Goal: Task Accomplishment & Management: Use online tool/utility

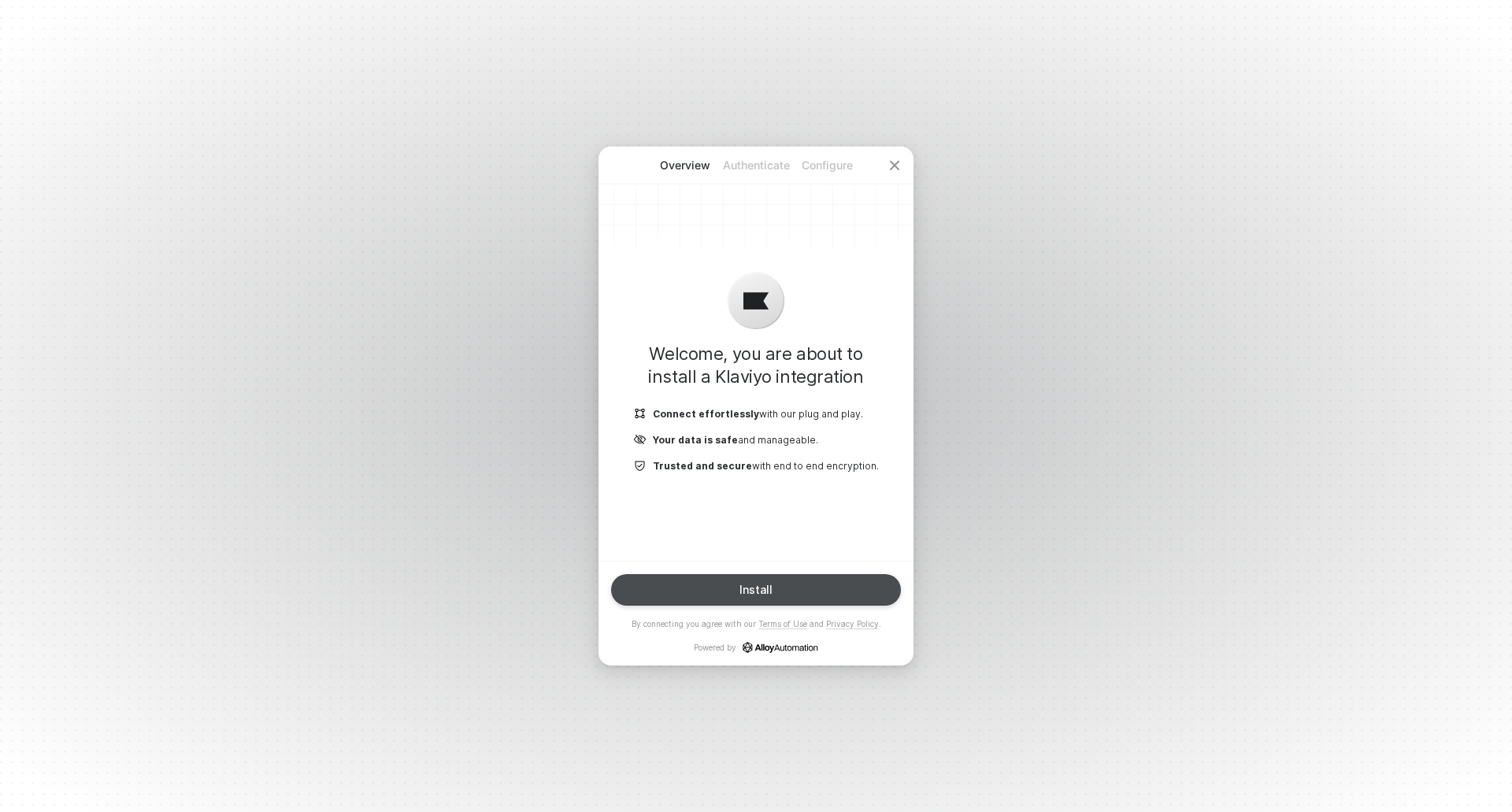
click at [780, 591] on button "Install" at bounding box center [756, 589] width 290 height 31
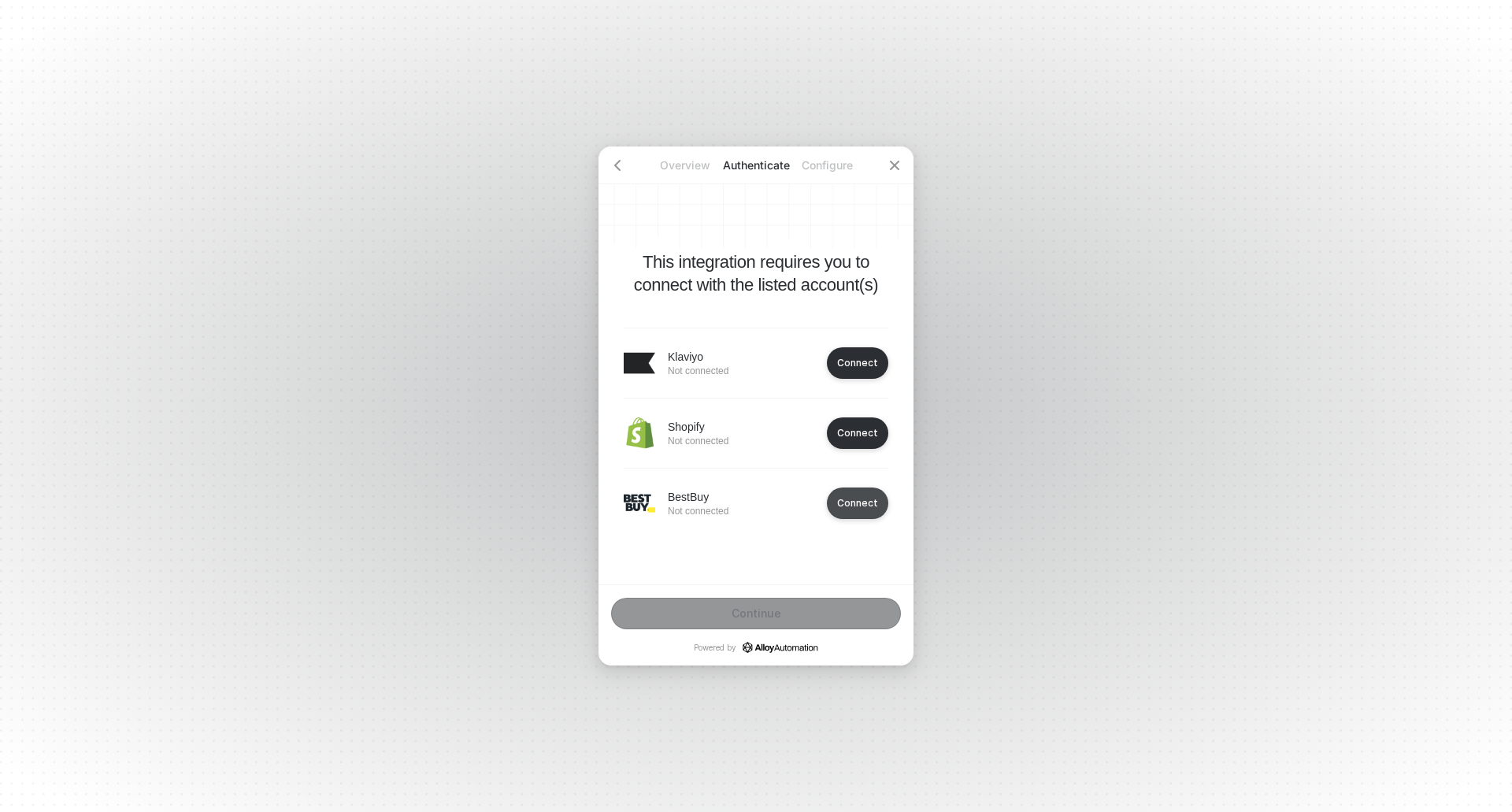
click at [859, 501] on div "Connect" at bounding box center [857, 503] width 41 height 12
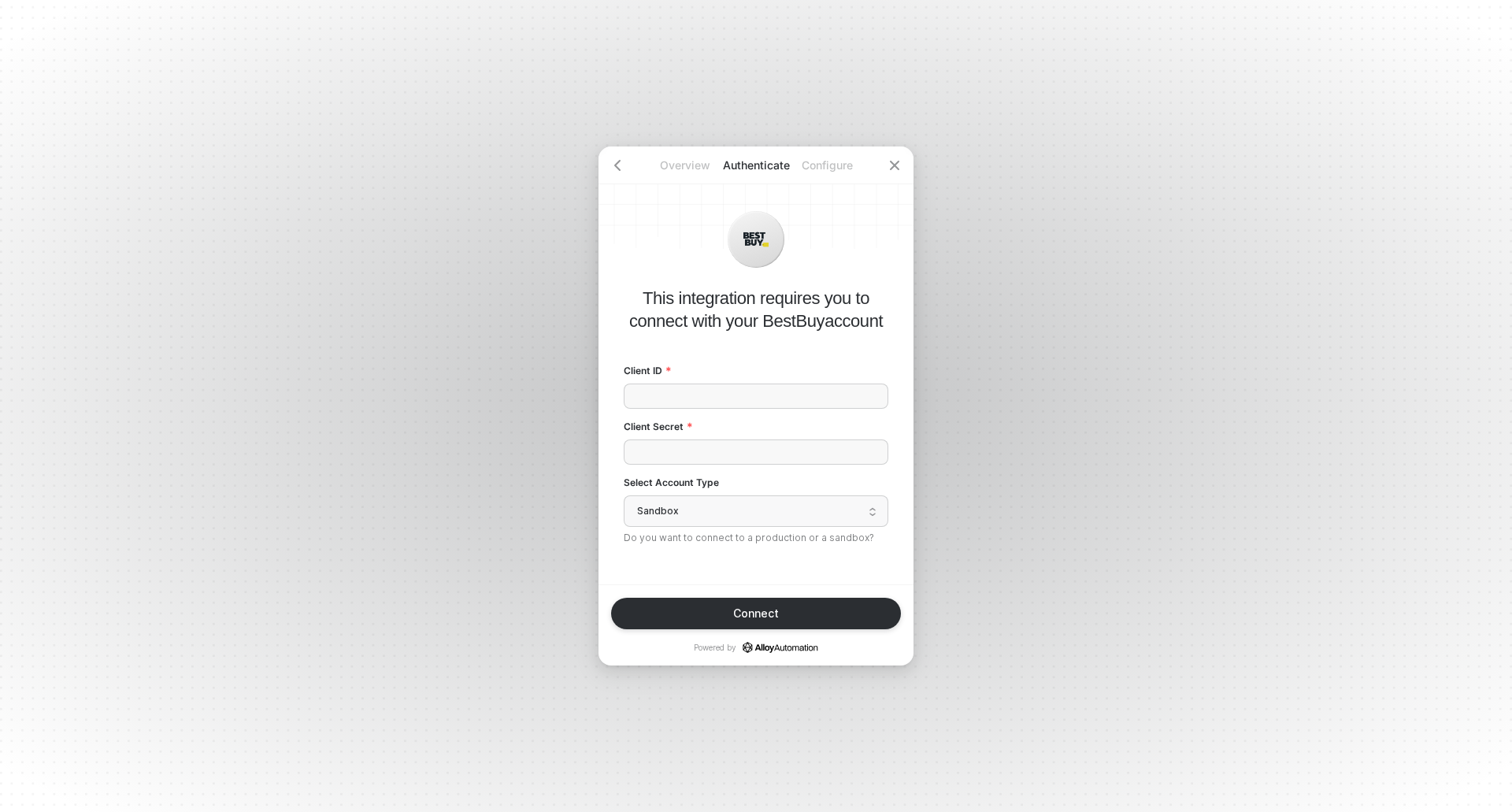
click at [637, 511] on span "Sandbox" at bounding box center [756, 511] width 238 height 23
click at [659, 449] on div "Live" at bounding box center [756, 450] width 244 height 15
click at [703, 405] on input "Client ID" at bounding box center [756, 396] width 265 height 25
paste input "mv5964d83nla6jg5pqu25ofrg2lpf3pm"
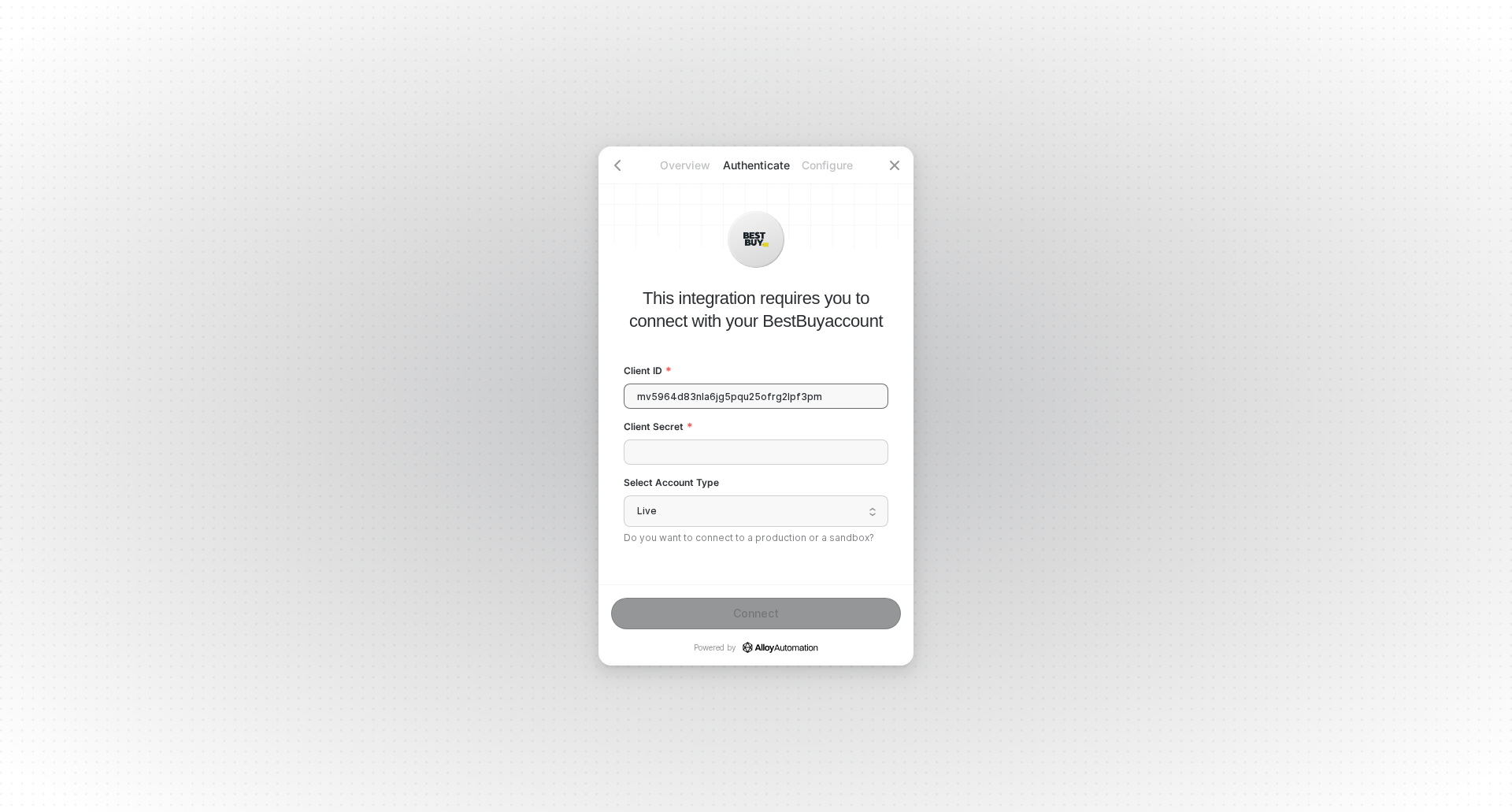
type input "mv5964d83nla6jg5pqu25ofrg2lpf3pm"
click at [663, 455] on input "Client Secret" at bounding box center [756, 452] width 265 height 25
paste input "bvsef4lrcv1snolf"
type input "bvsef4lrcv1snolf"
click at [778, 605] on button "Connect" at bounding box center [756, 613] width 290 height 31
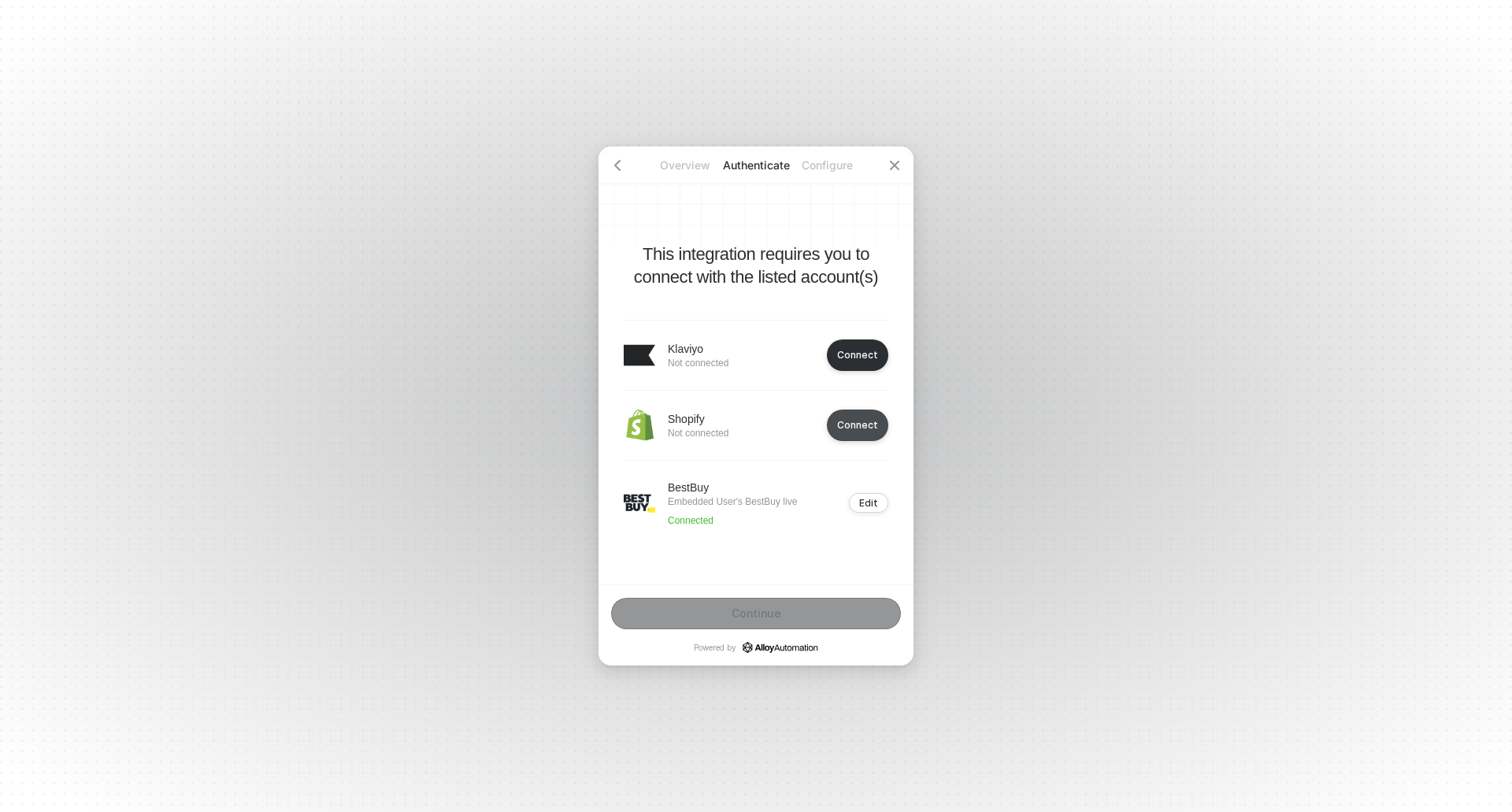
click at [861, 427] on div "Connect" at bounding box center [857, 424] width 41 height 12
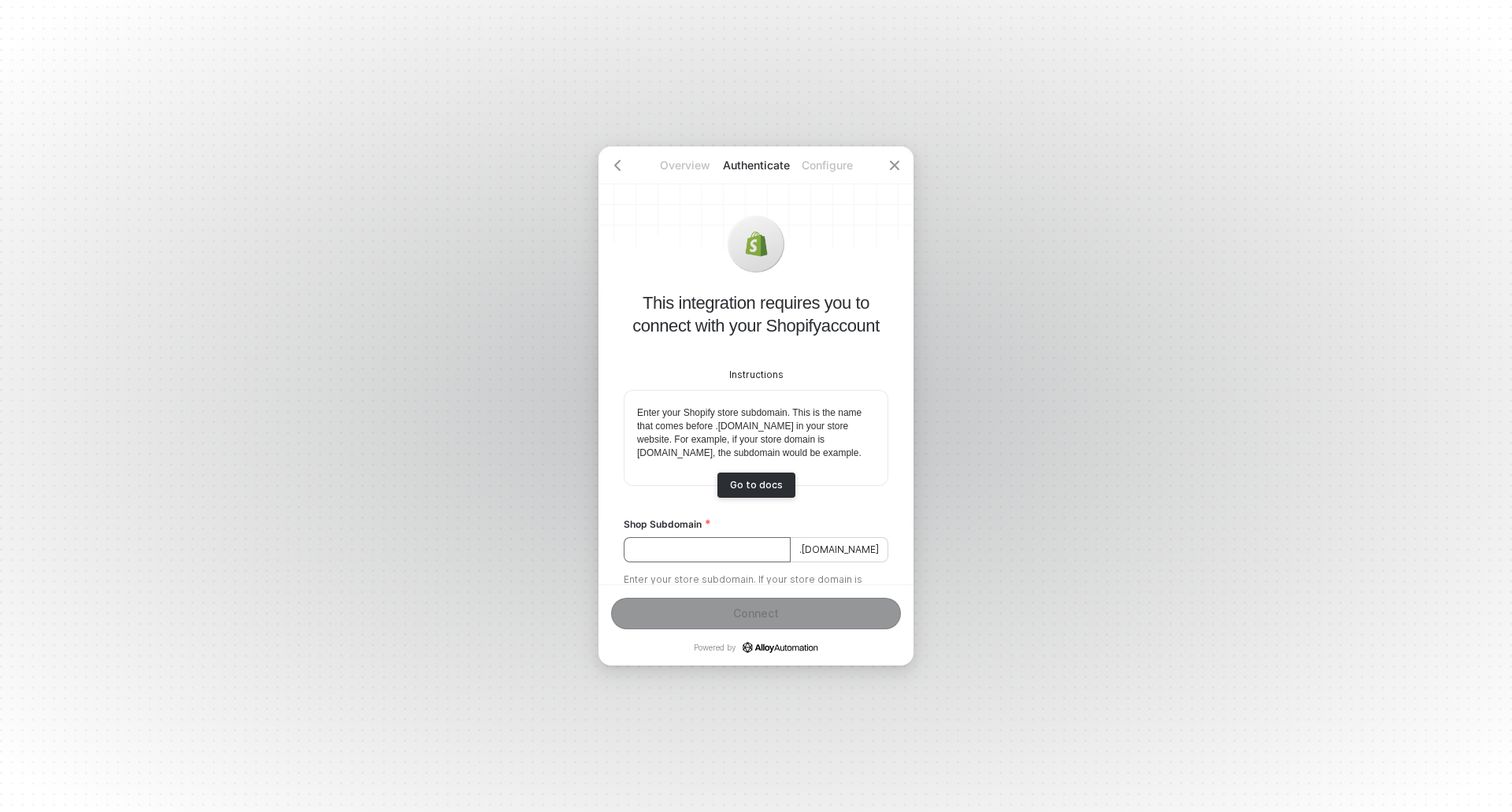
click at [732, 561] on input "Shop Subdomain" at bounding box center [706, 550] width 167 height 25
paste input "pioneer-global-[GEOGRAPHIC_DATA]"
type input "pioneer-global-[GEOGRAPHIC_DATA]"
click at [756, 607] on div "Connect" at bounding box center [756, 613] width 46 height 13
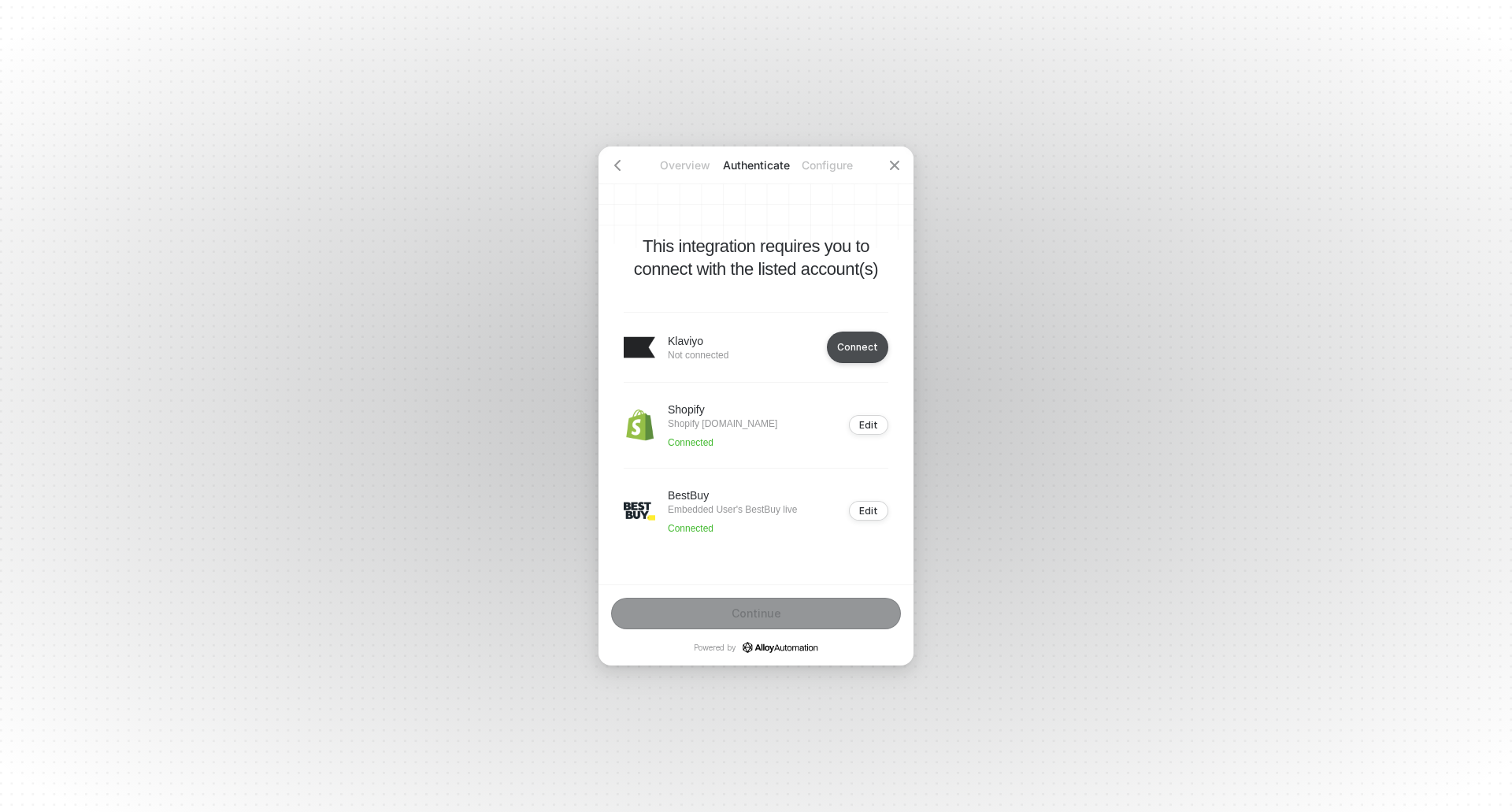
click at [869, 341] on div "Connect" at bounding box center [857, 346] width 41 height 12
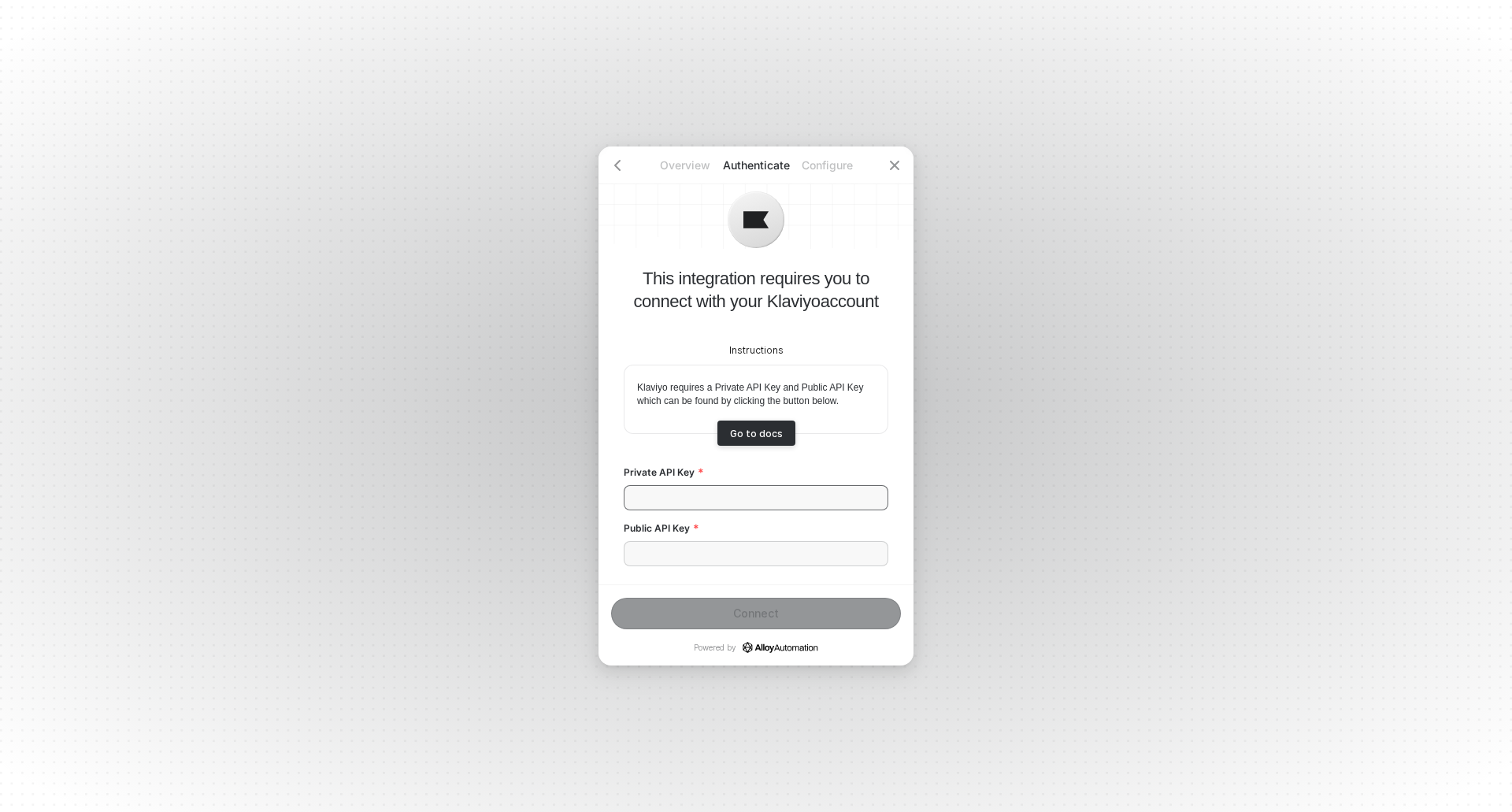
click at [728, 498] on input "Private API Key" at bounding box center [756, 497] width 265 height 25
click at [672, 557] on input "Public API Key" at bounding box center [756, 554] width 265 height 25
paste input "Rgm7mb"
type input "Rgm7mb"
click at [676, 493] on input "Private API Key" at bounding box center [756, 497] width 265 height 25
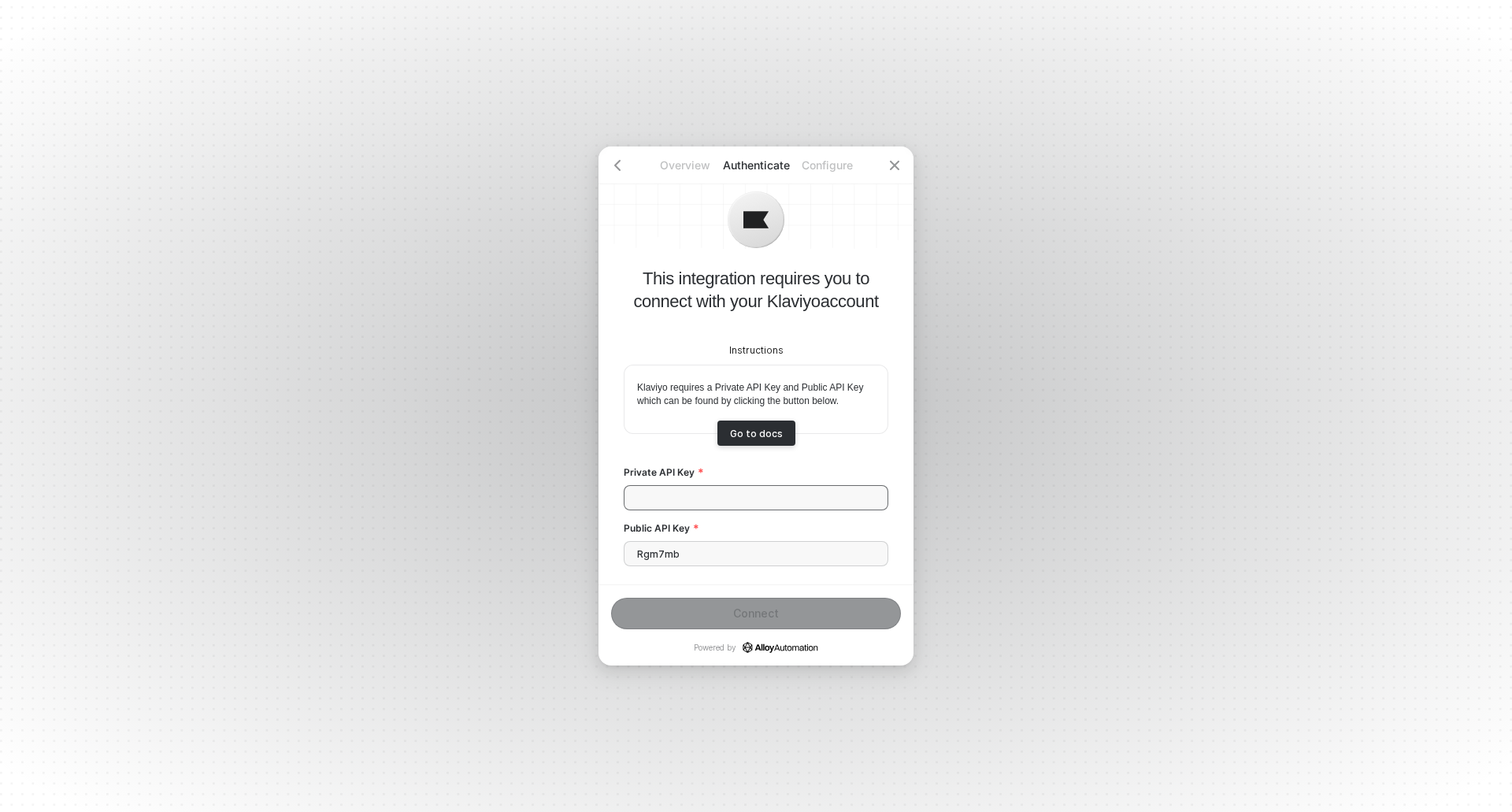
paste input "pk_b8853612c94b004b2c6e4f402ad539127a"
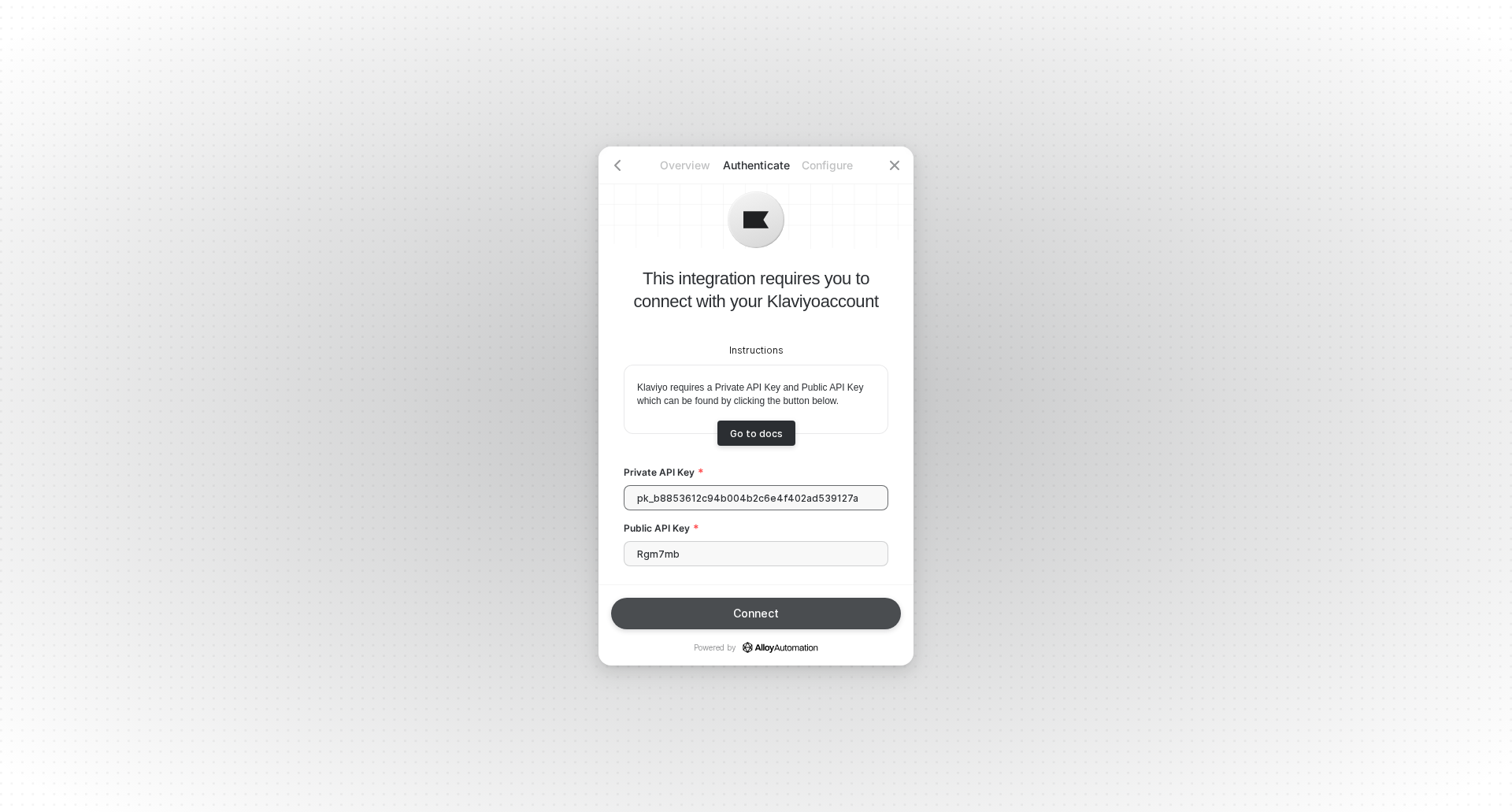
type input "pk_b8853612c94b004b2c6e4f402ad539127a"
click at [740, 618] on div "Connect" at bounding box center [756, 613] width 46 height 13
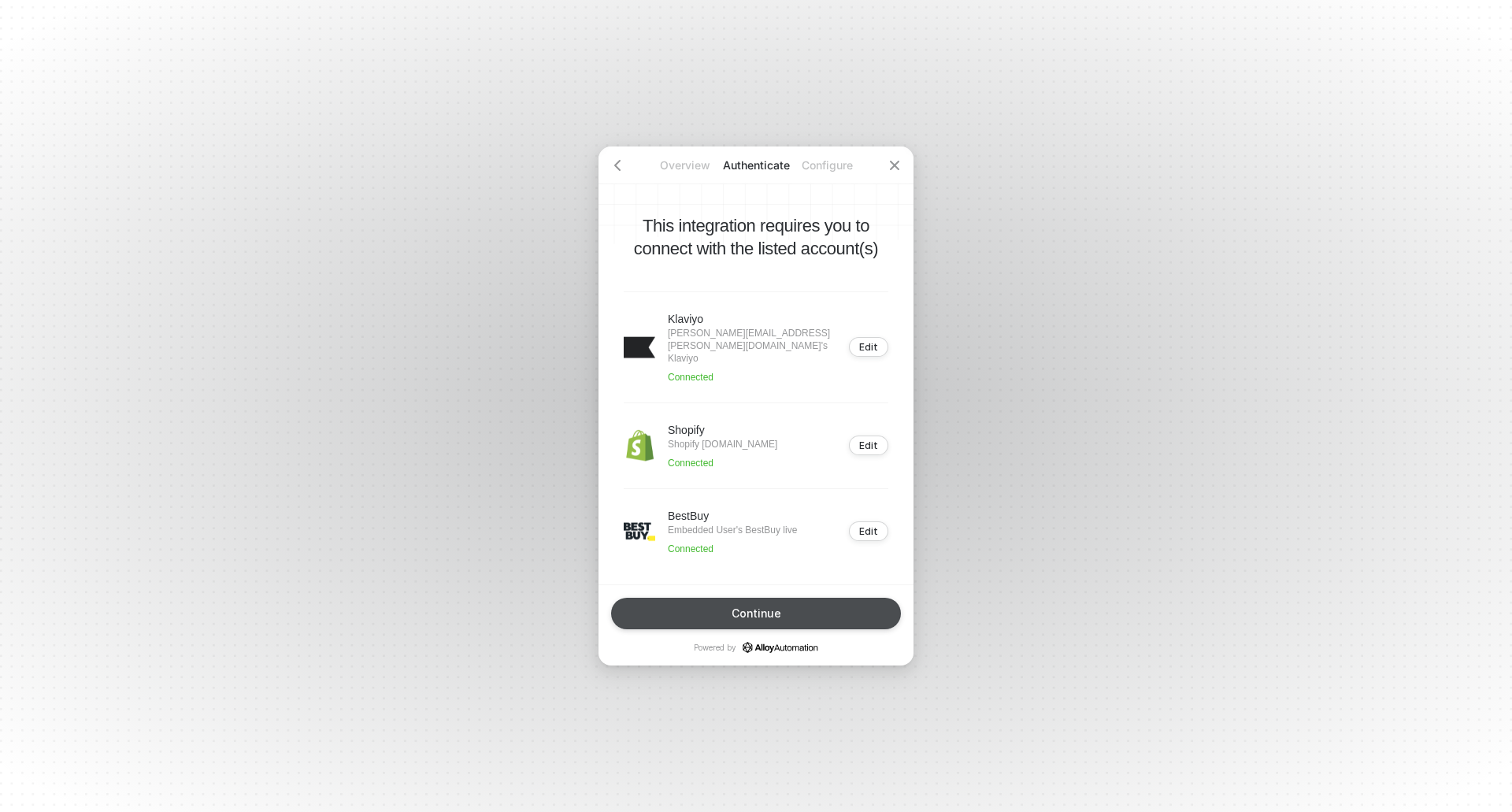
click at [740, 618] on div "Continue" at bounding box center [756, 613] width 49 height 13
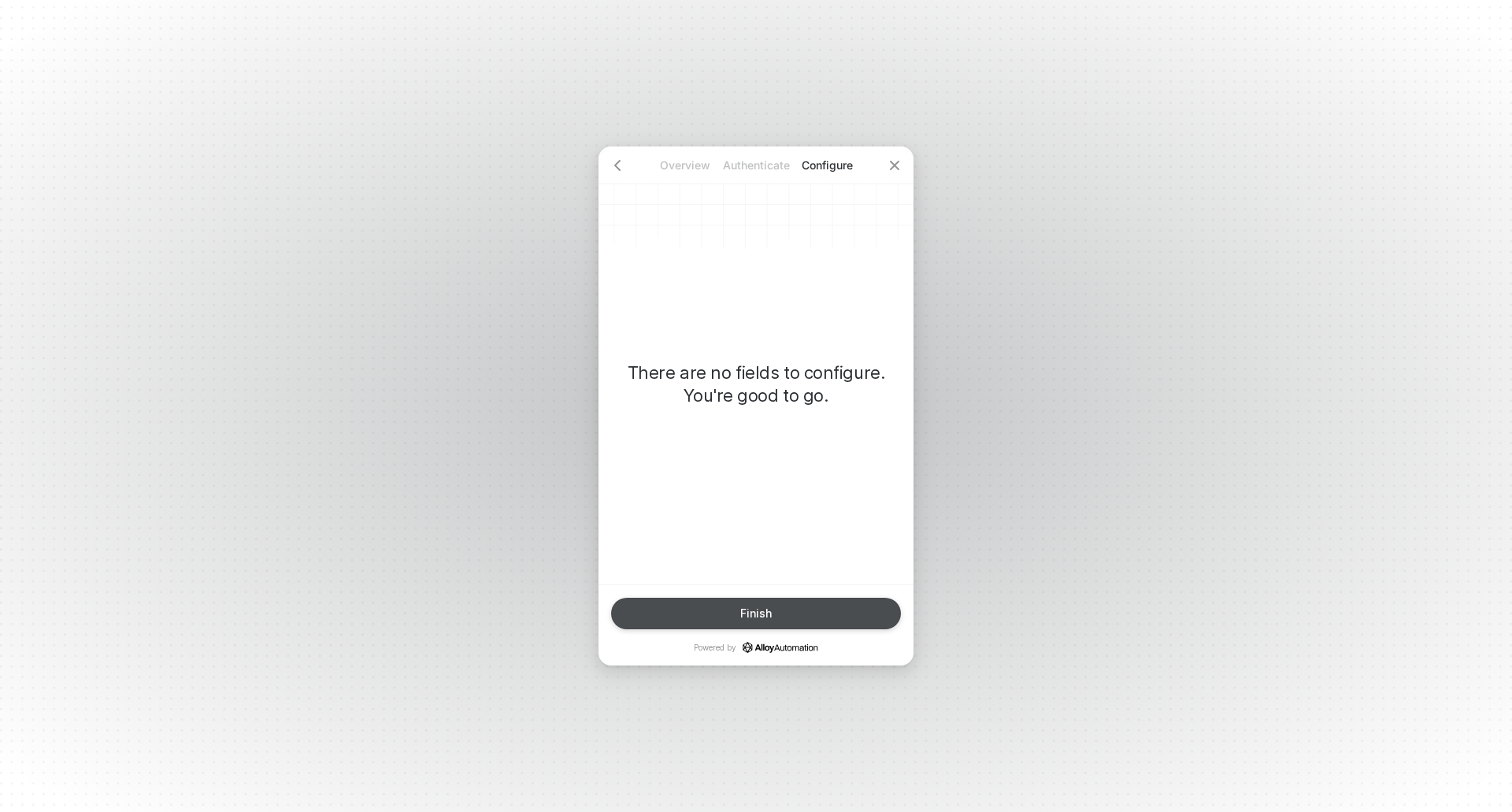
click at [742, 615] on div "Finish" at bounding box center [756, 613] width 31 height 13
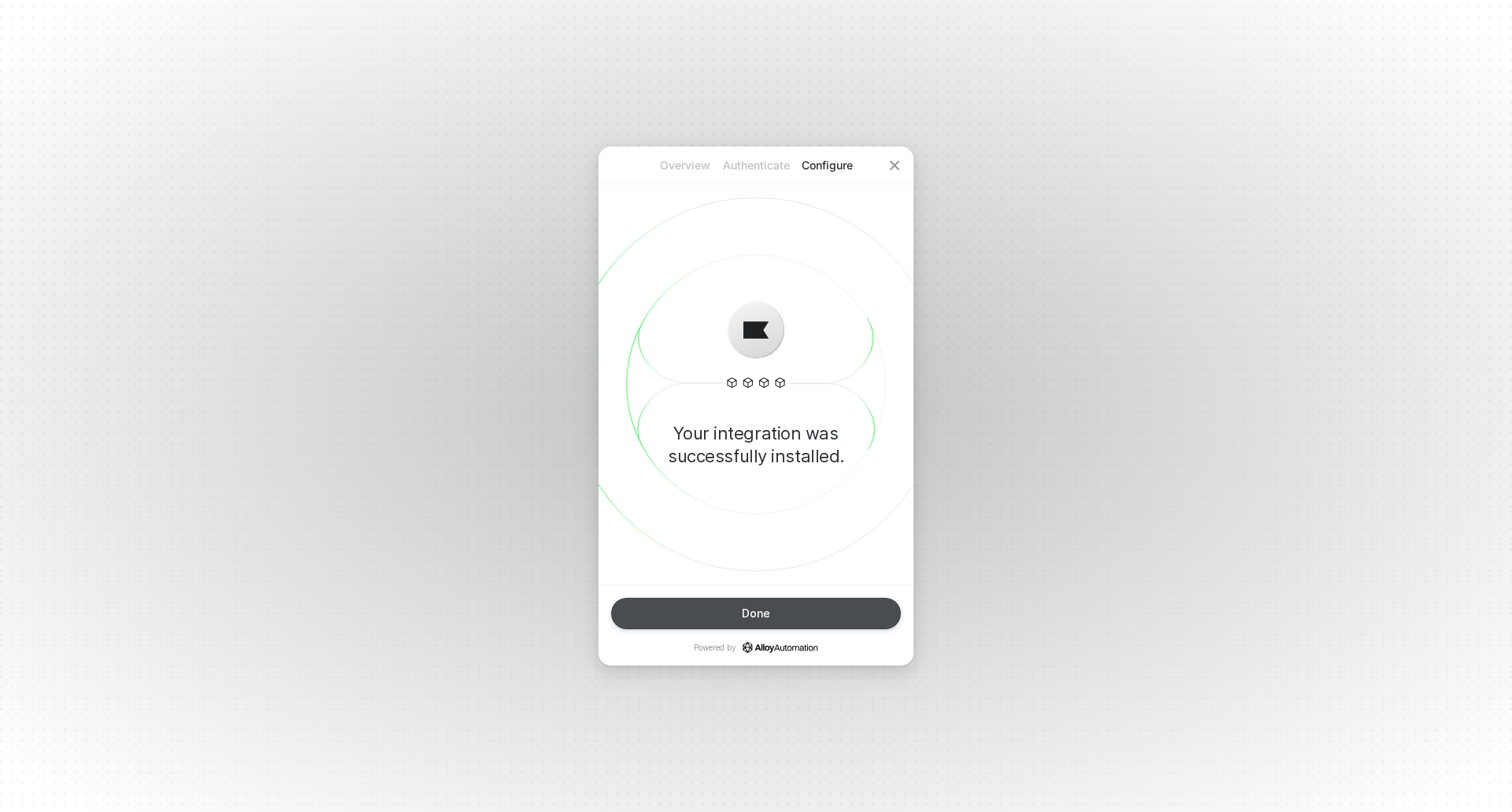
click at [790, 617] on button "Done" at bounding box center [756, 613] width 290 height 31
click at [730, 623] on button "Done" at bounding box center [756, 613] width 290 height 31
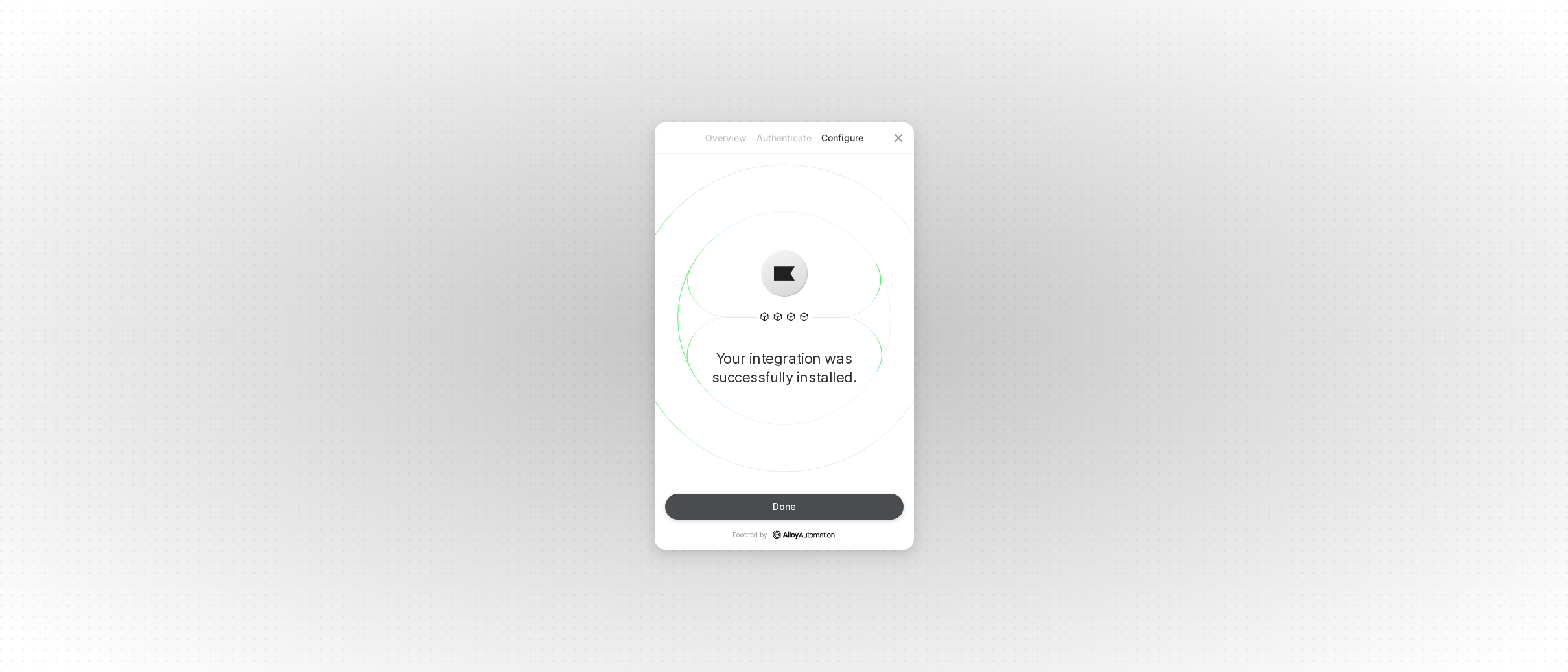
click at [827, 506] on button "Done" at bounding box center [785, 506] width 239 height 26
